Goal: Task Accomplishment & Management: Manage account settings

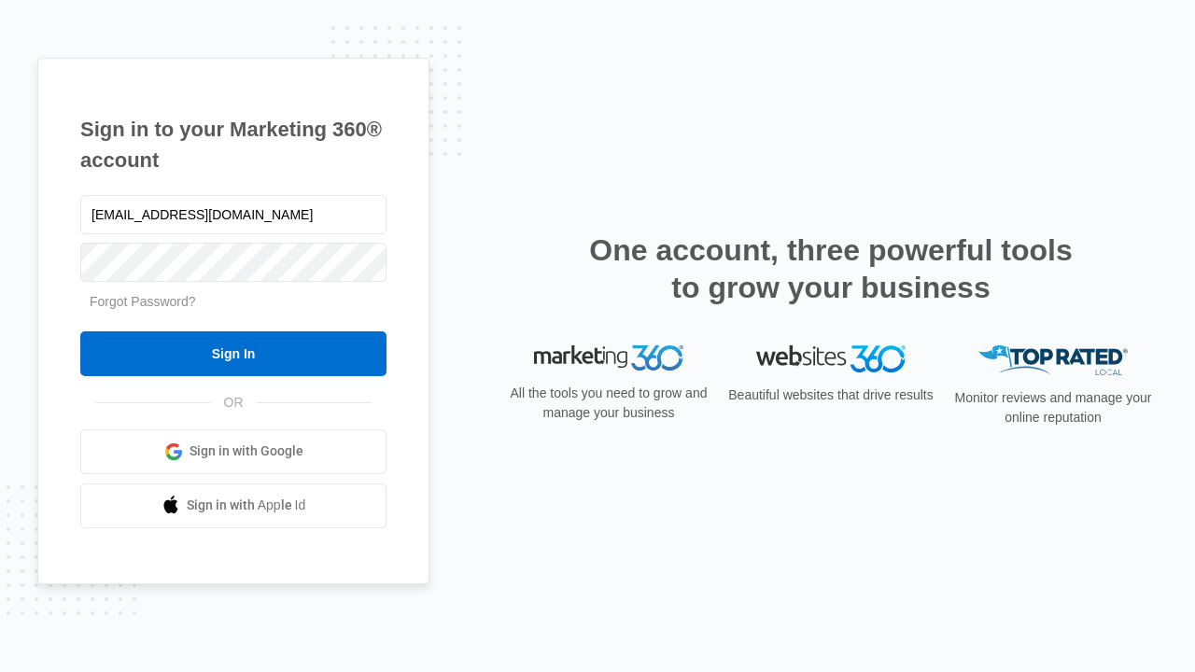
type input "dankie614@gmail.com"
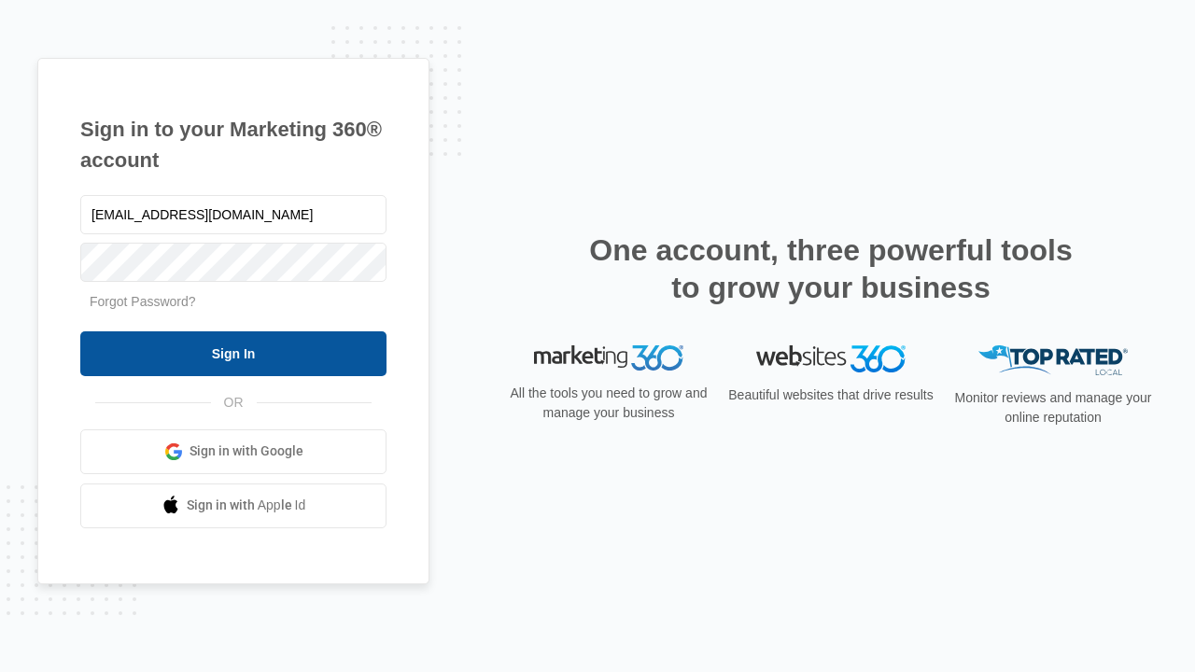
click at [233, 353] on input "Sign In" at bounding box center [233, 354] width 306 height 45
